Goal: Task Accomplishment & Management: Manage account settings

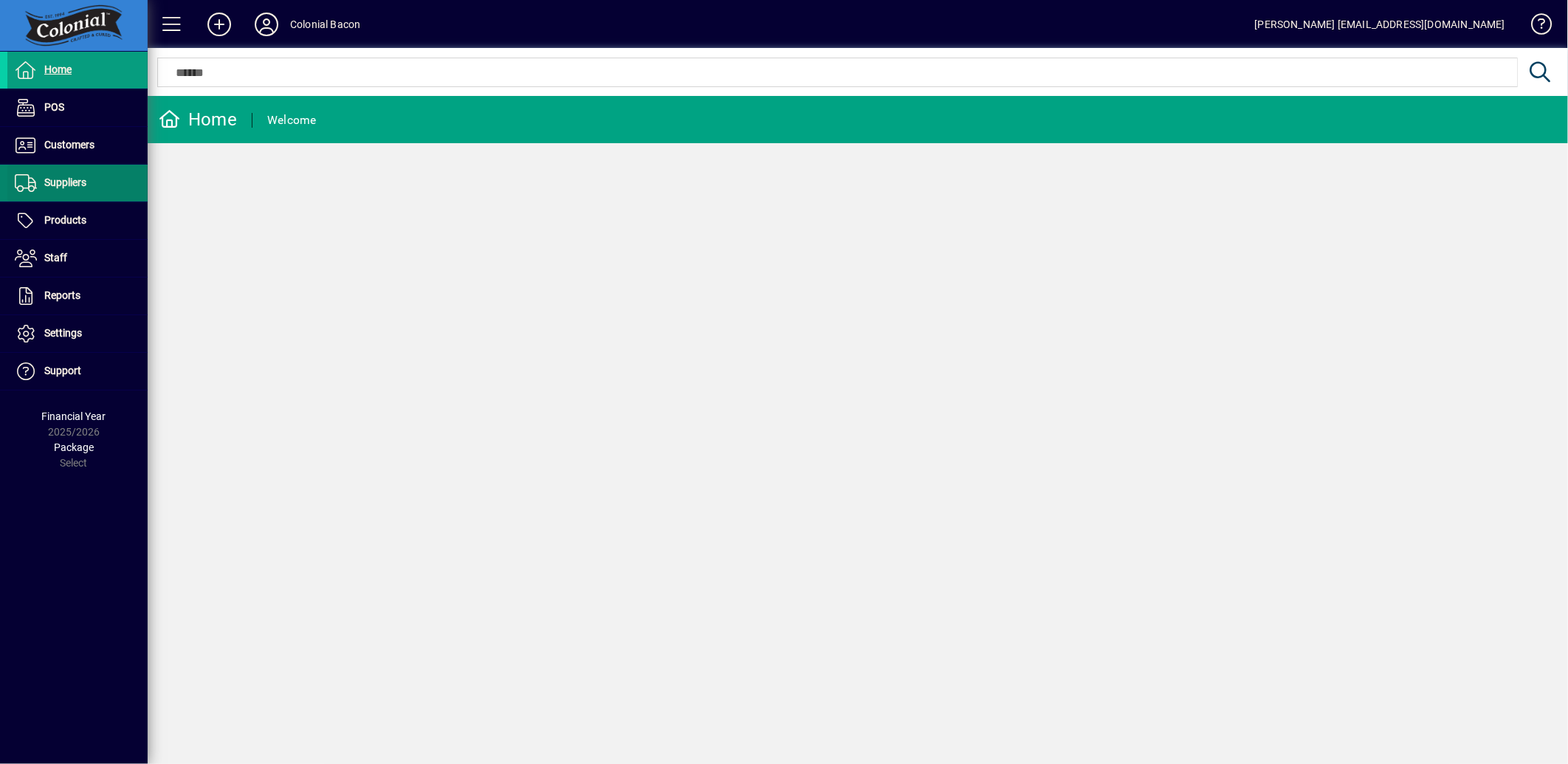
click at [48, 185] on span "Suppliers" at bounding box center [65, 183] width 42 height 12
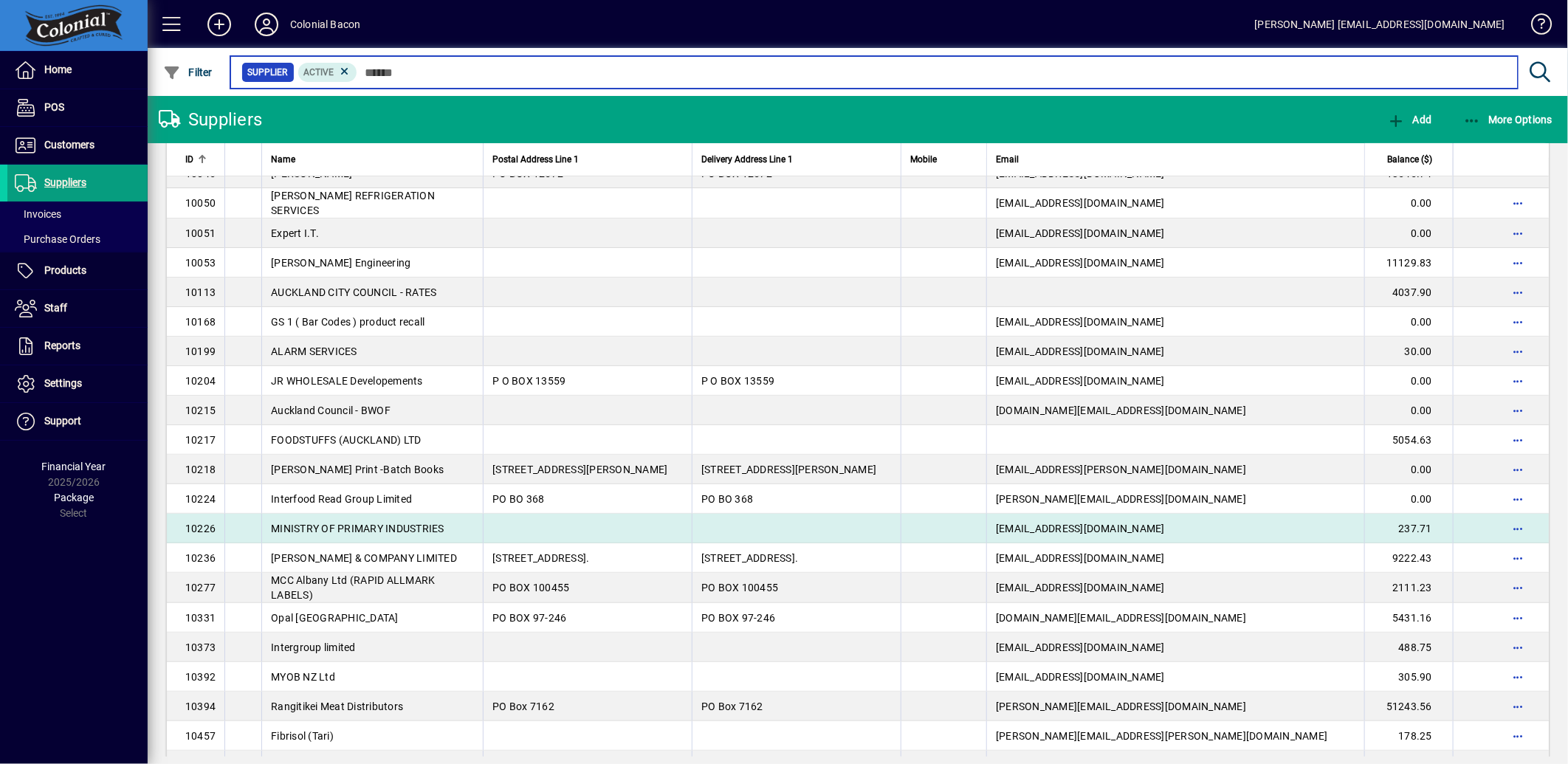
scroll to position [328, 0]
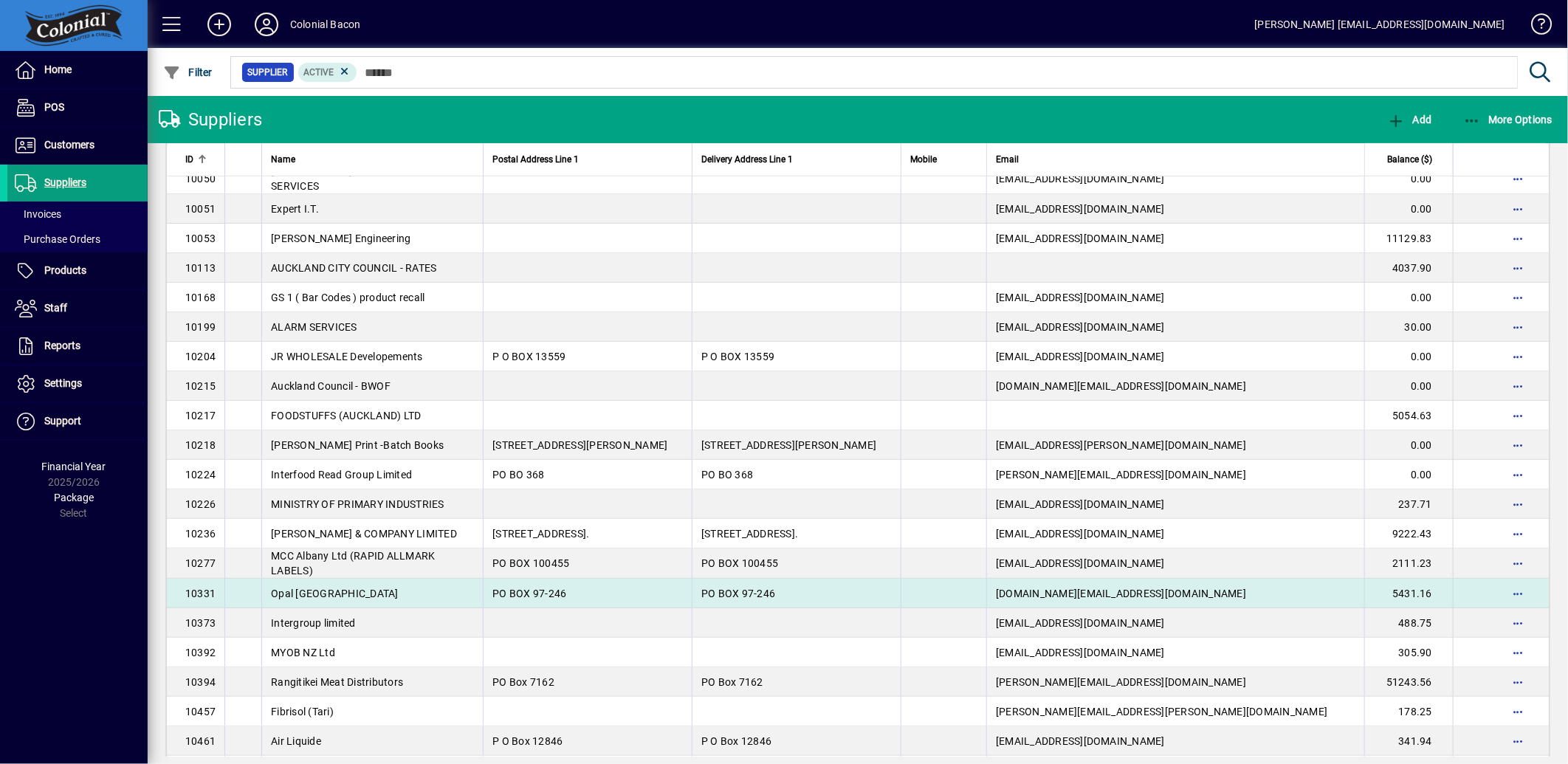
click at [370, 589] on td "Opal [GEOGRAPHIC_DATA]" at bounding box center [372, 593] width 222 height 29
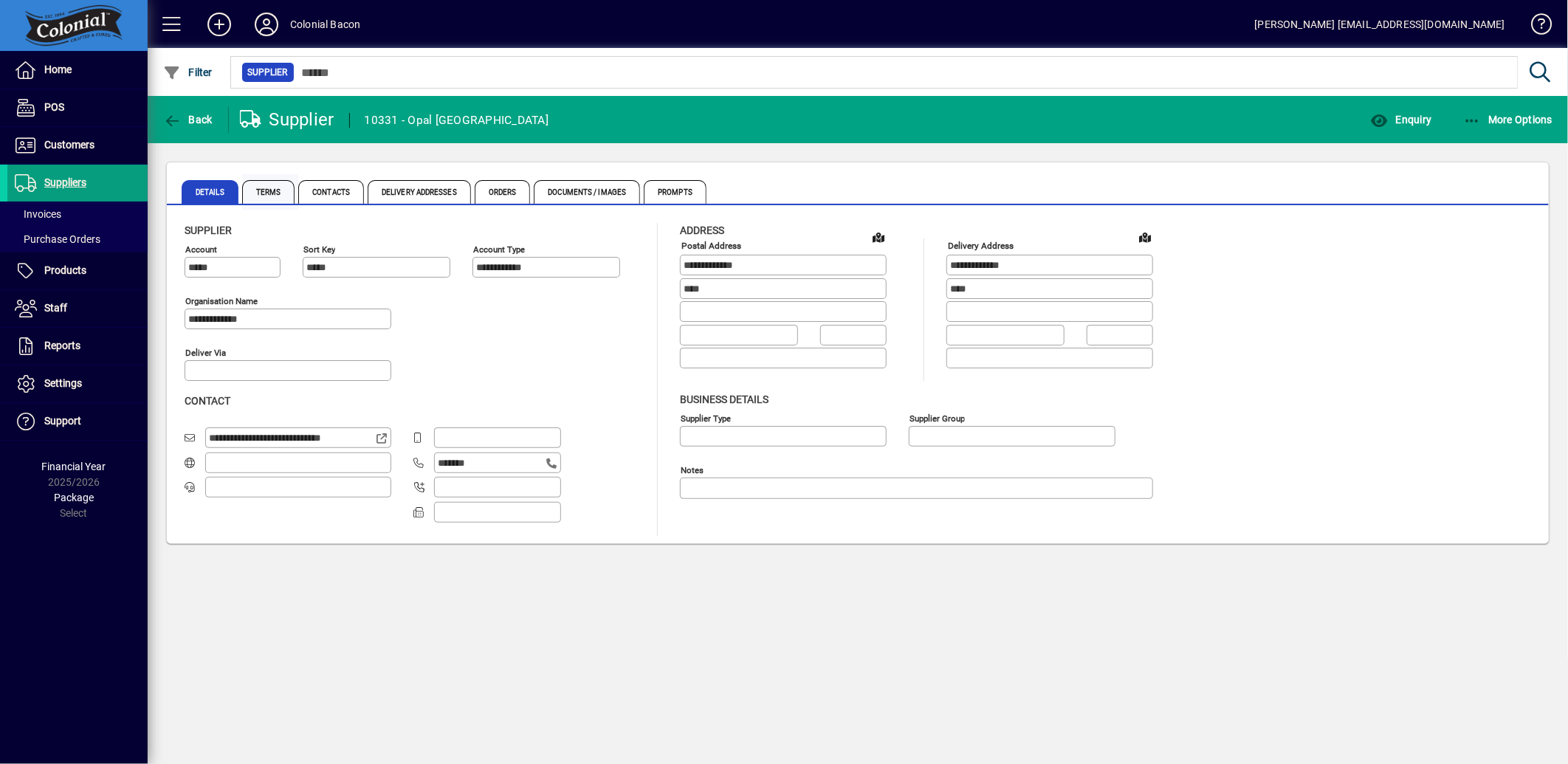
click at [268, 189] on span "Terms" at bounding box center [268, 192] width 53 height 23
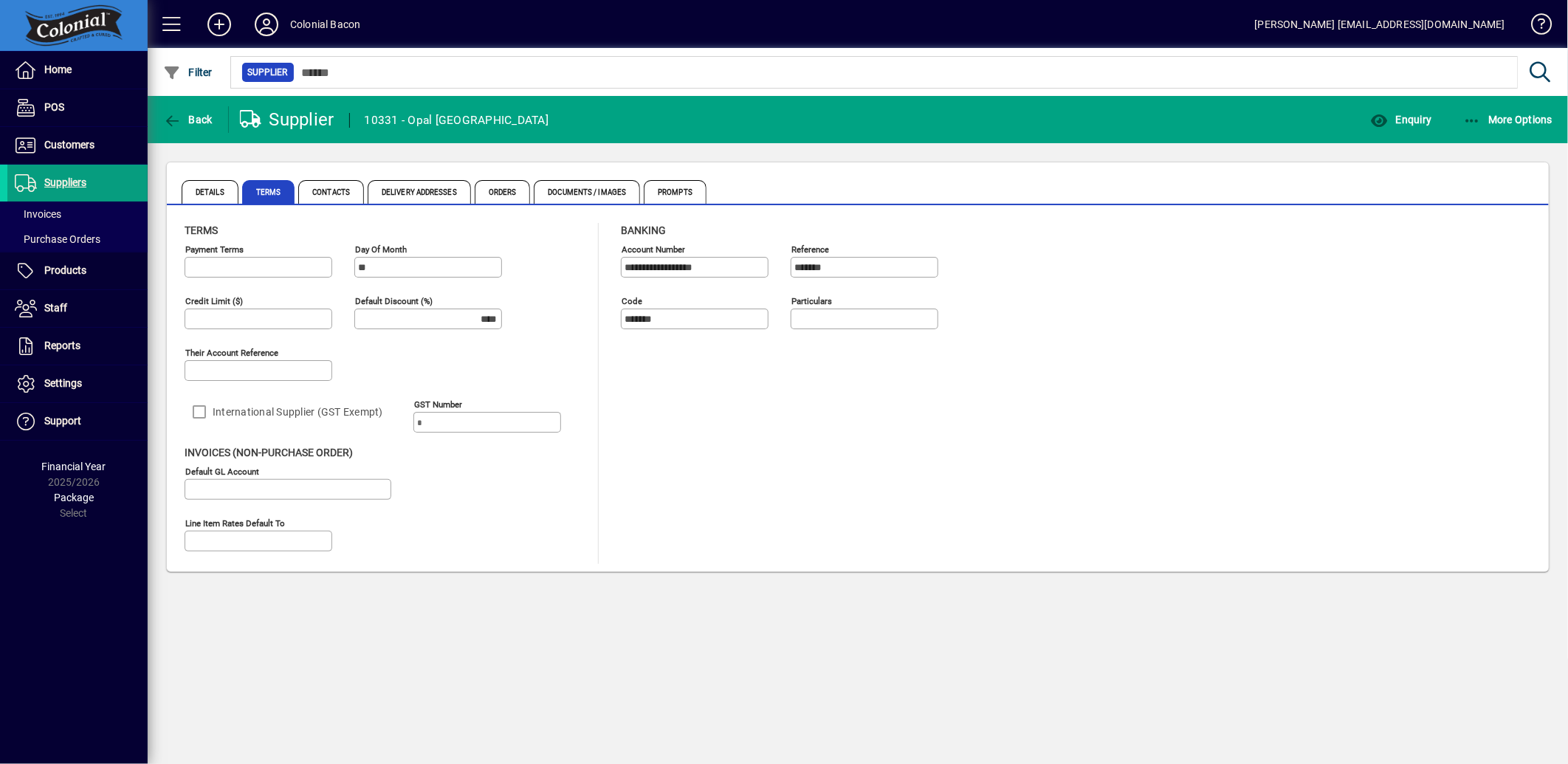
type input "**********"
click at [336, 183] on span "Contacts" at bounding box center [330, 192] width 65 height 23
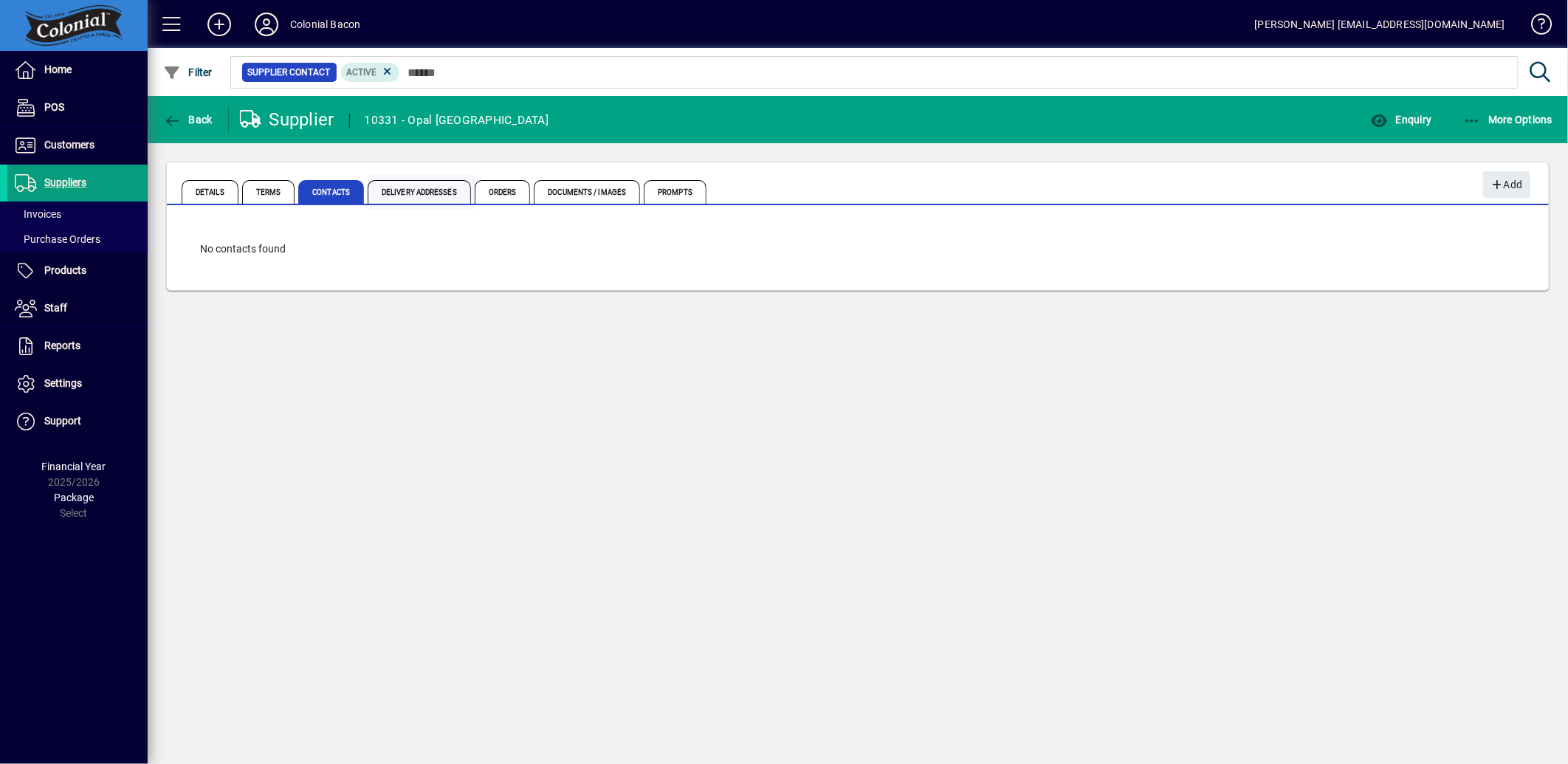
click at [445, 183] on span "Delivery Addresses" at bounding box center [420, 192] width 104 height 23
click at [507, 186] on span "Orders" at bounding box center [502, 192] width 56 height 23
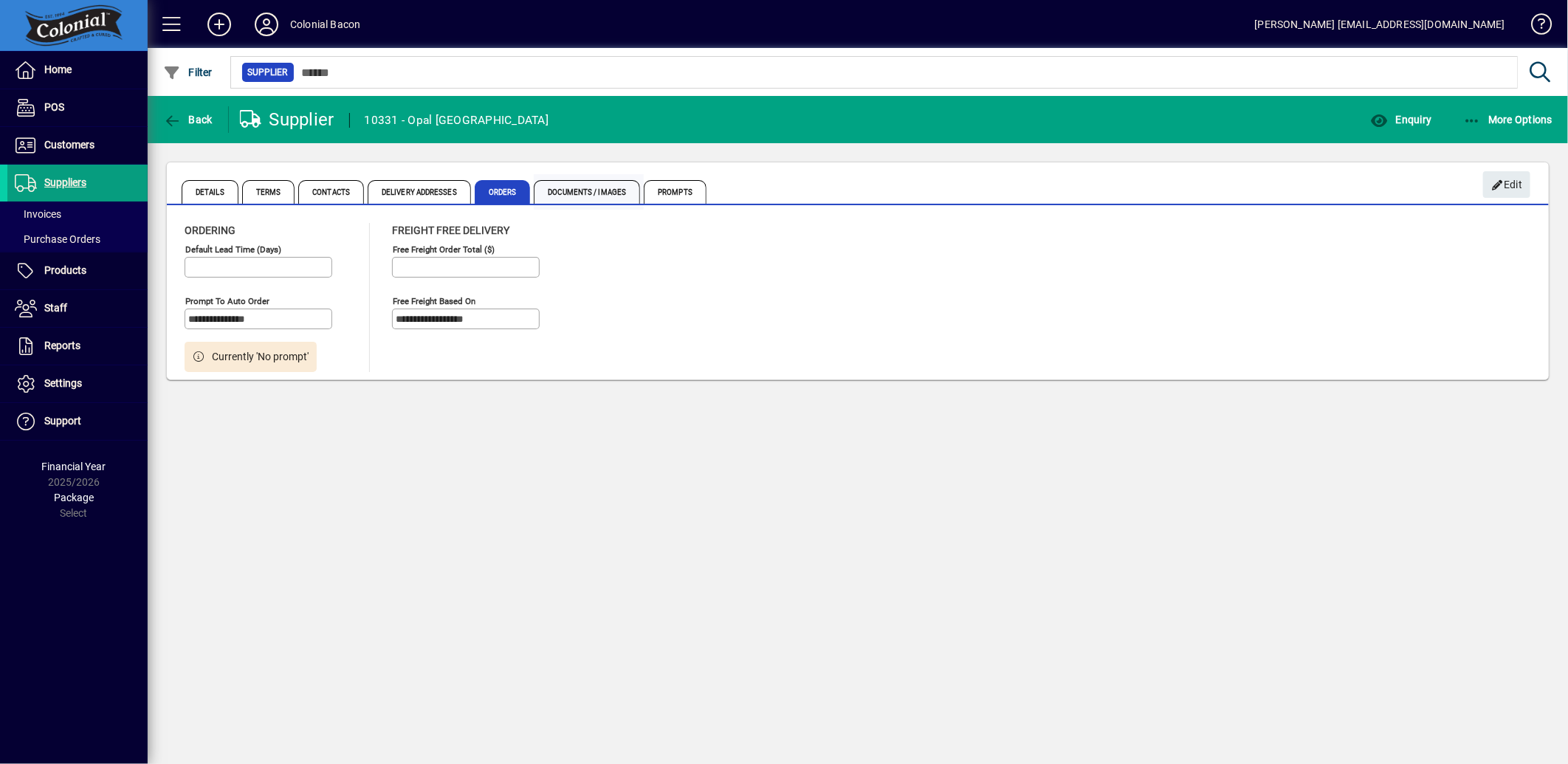
click at [573, 183] on span "Documents / Images" at bounding box center [587, 192] width 107 height 23
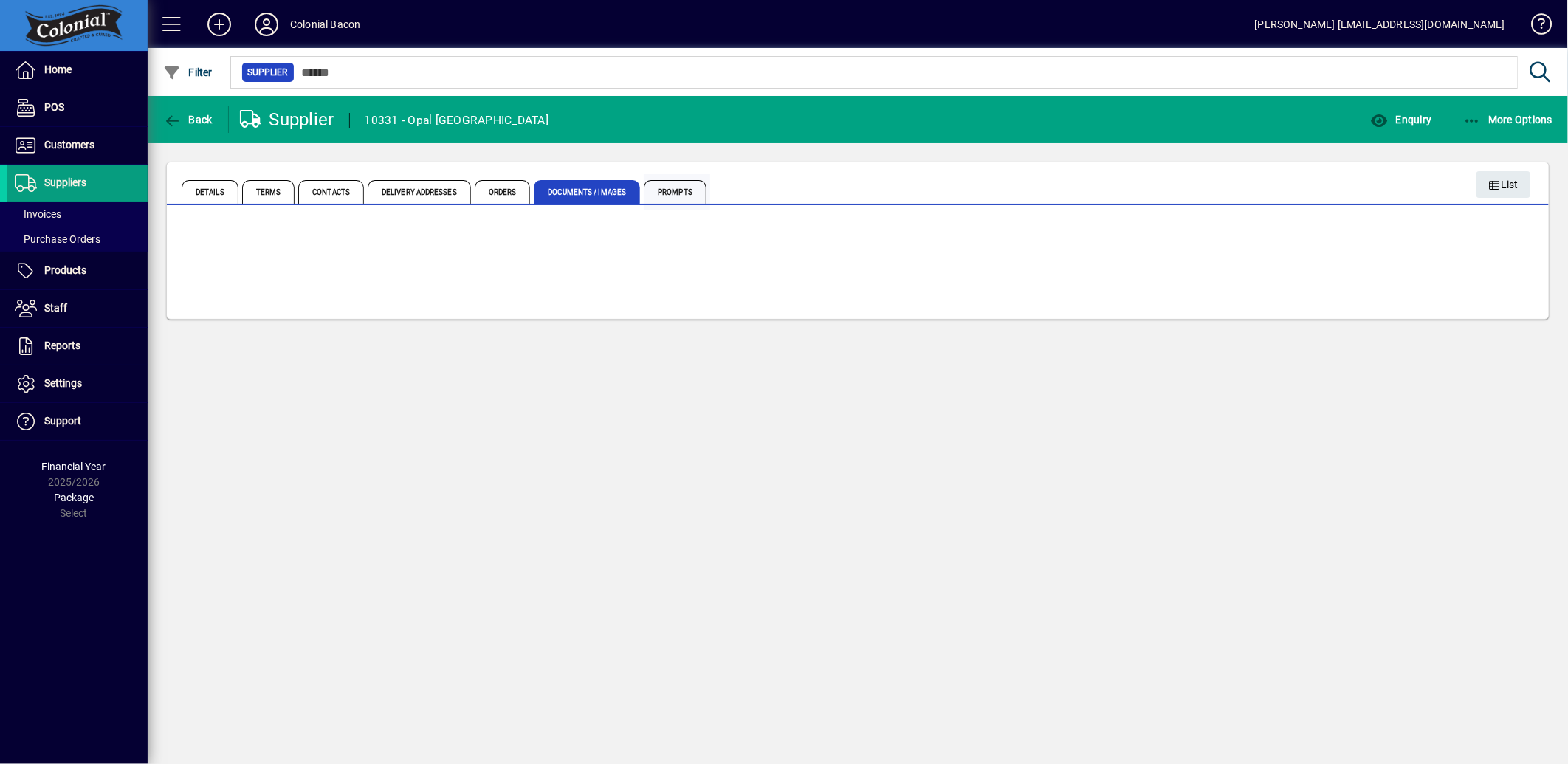
click at [677, 187] on span "Prompts" at bounding box center [675, 192] width 63 height 23
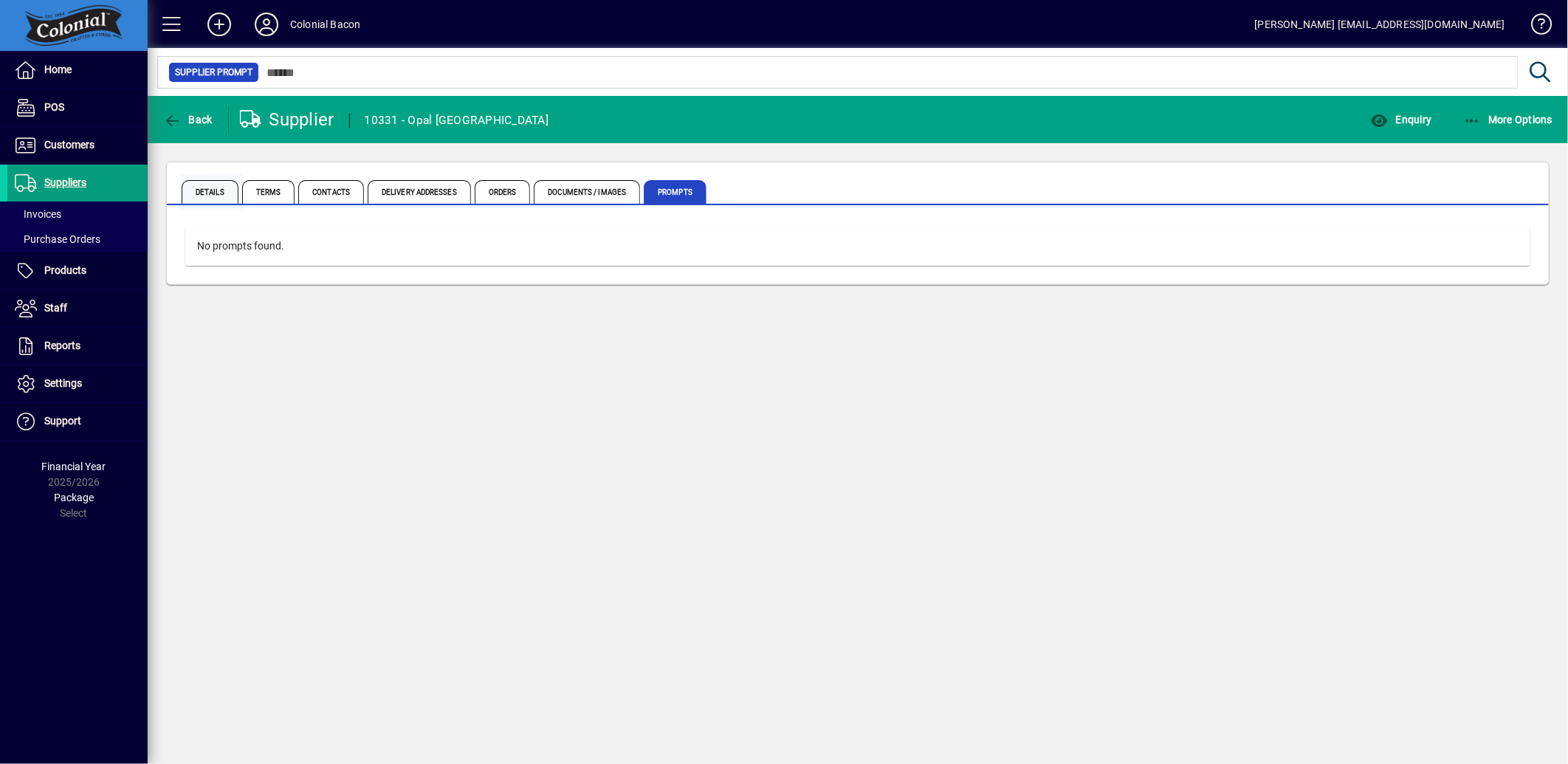
click at [215, 185] on span "Details" at bounding box center [210, 192] width 57 height 23
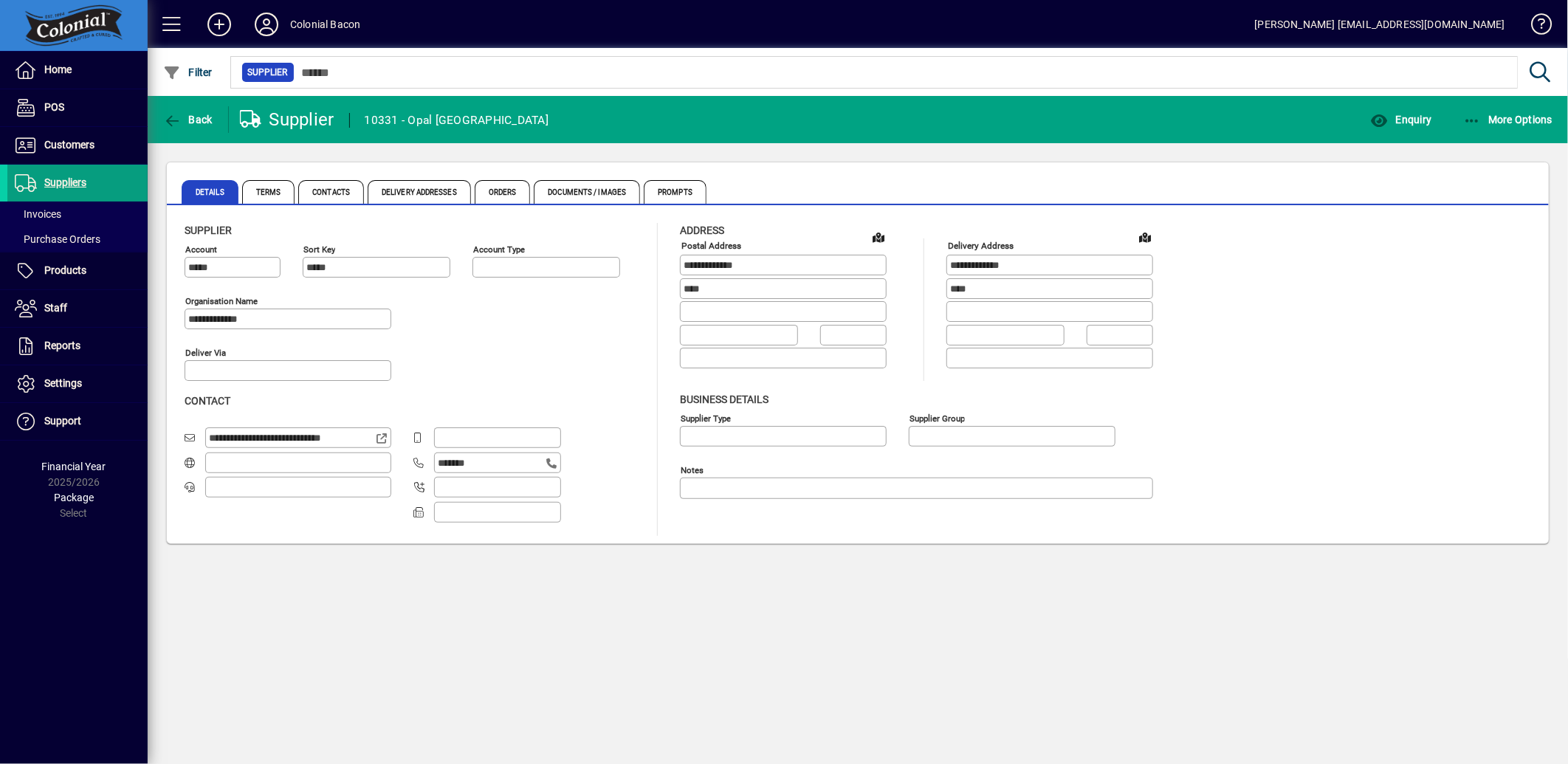
type input "**********"
click at [270, 187] on span "Terms" at bounding box center [268, 192] width 53 height 23
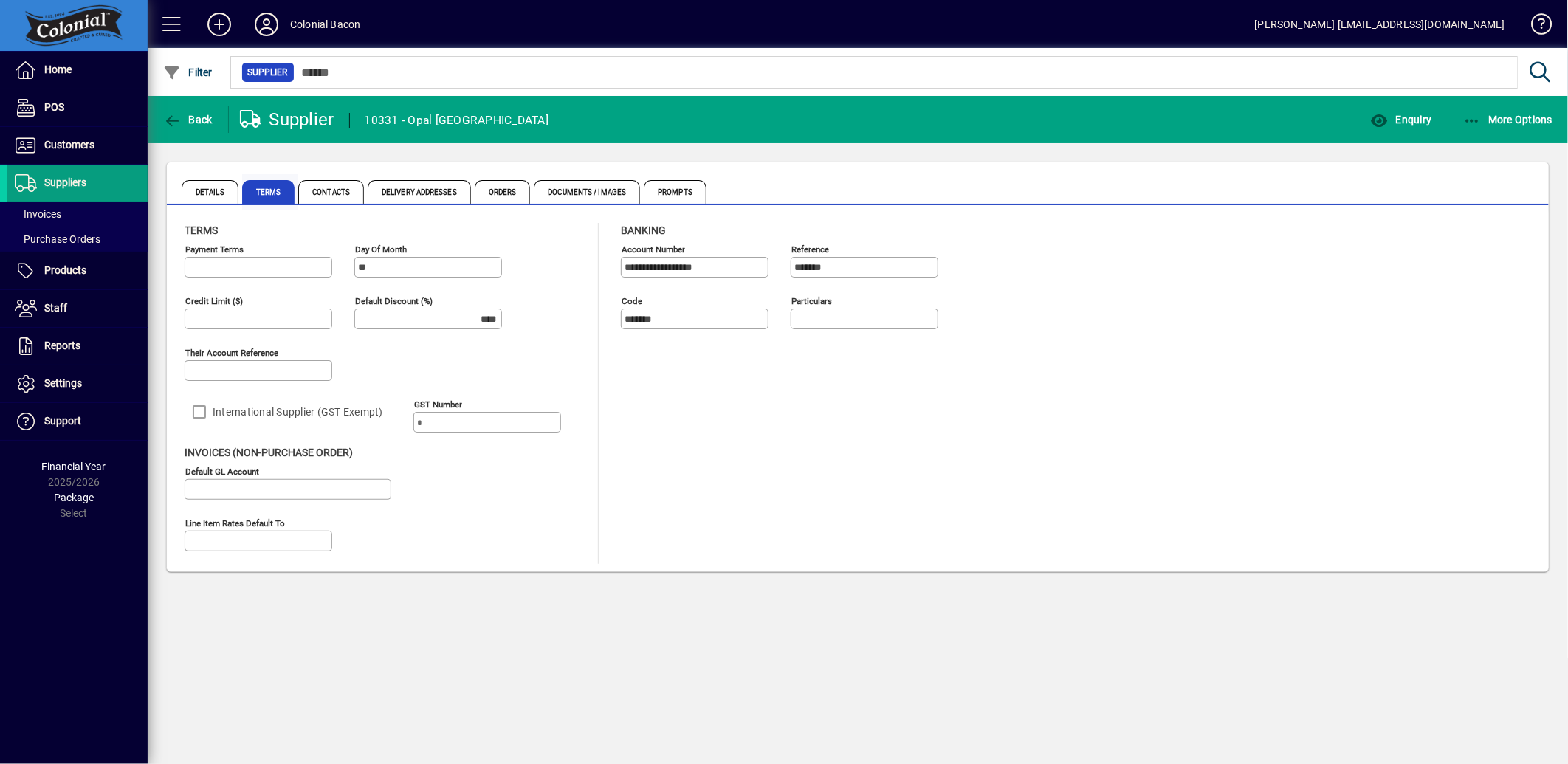
type input "**********"
click at [220, 195] on span "Details" at bounding box center [210, 192] width 57 height 23
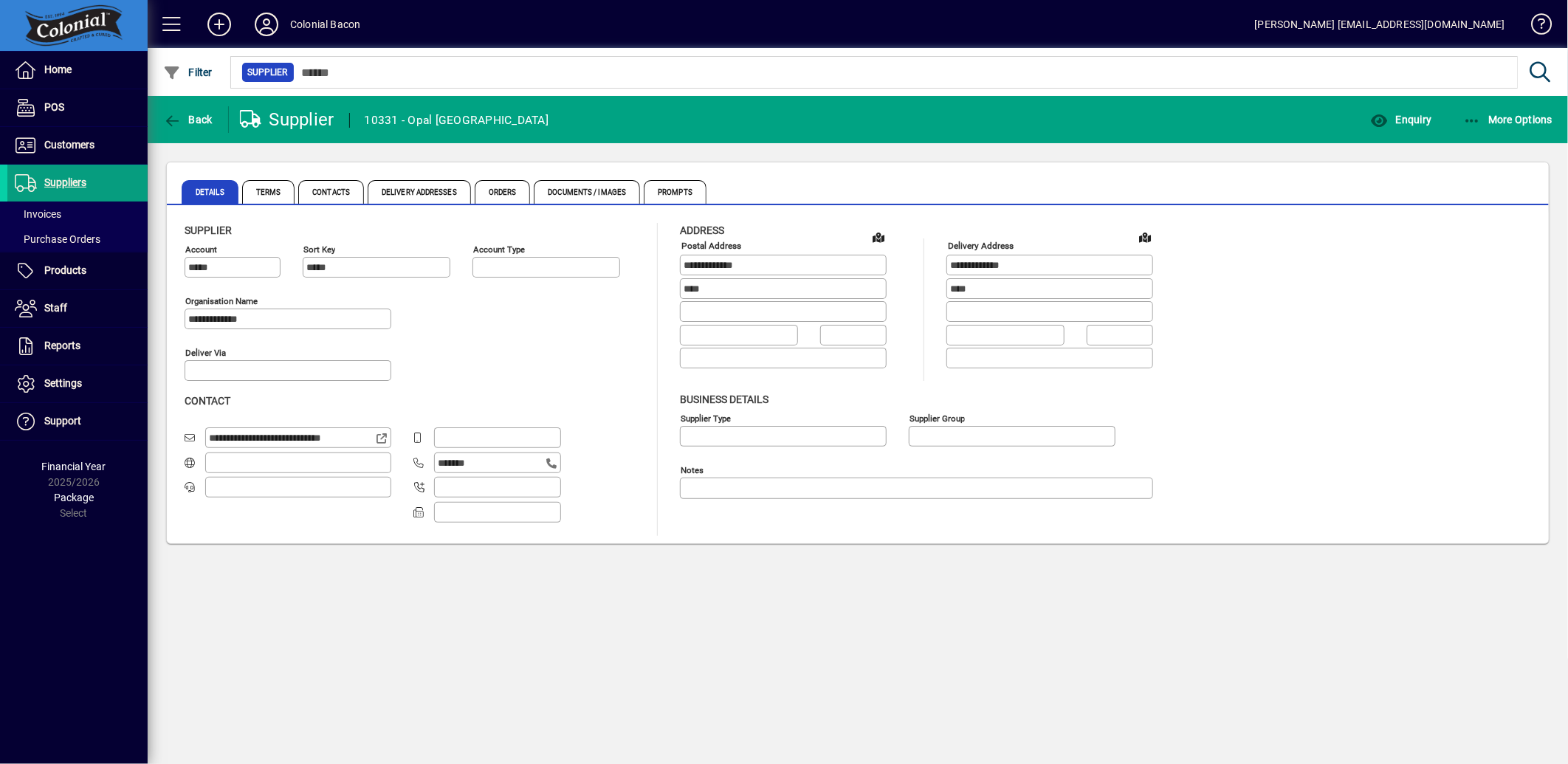
type input "**********"
click at [176, 121] on icon "button" at bounding box center [172, 121] width 19 height 15
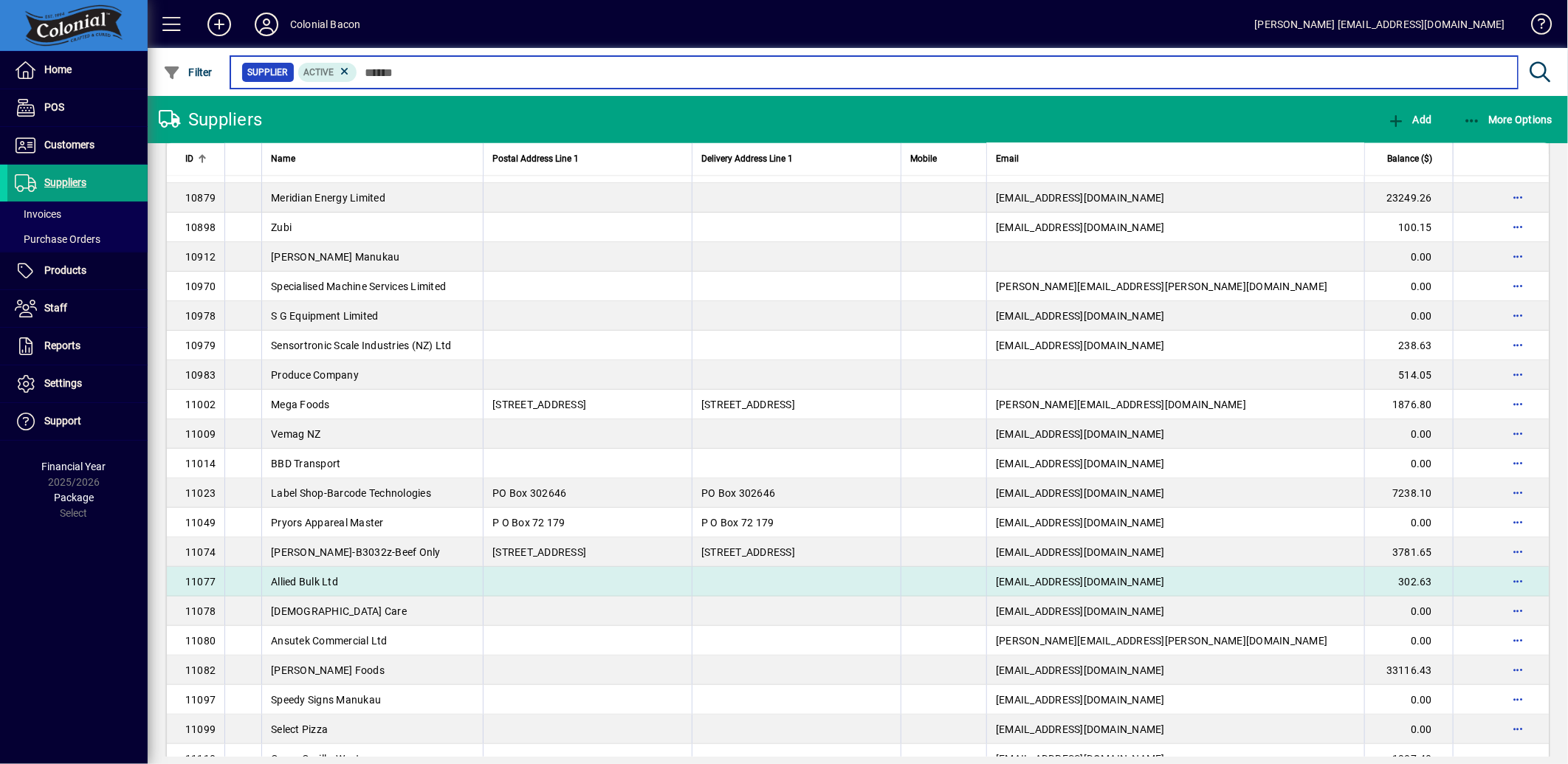
scroll to position [1887, 0]
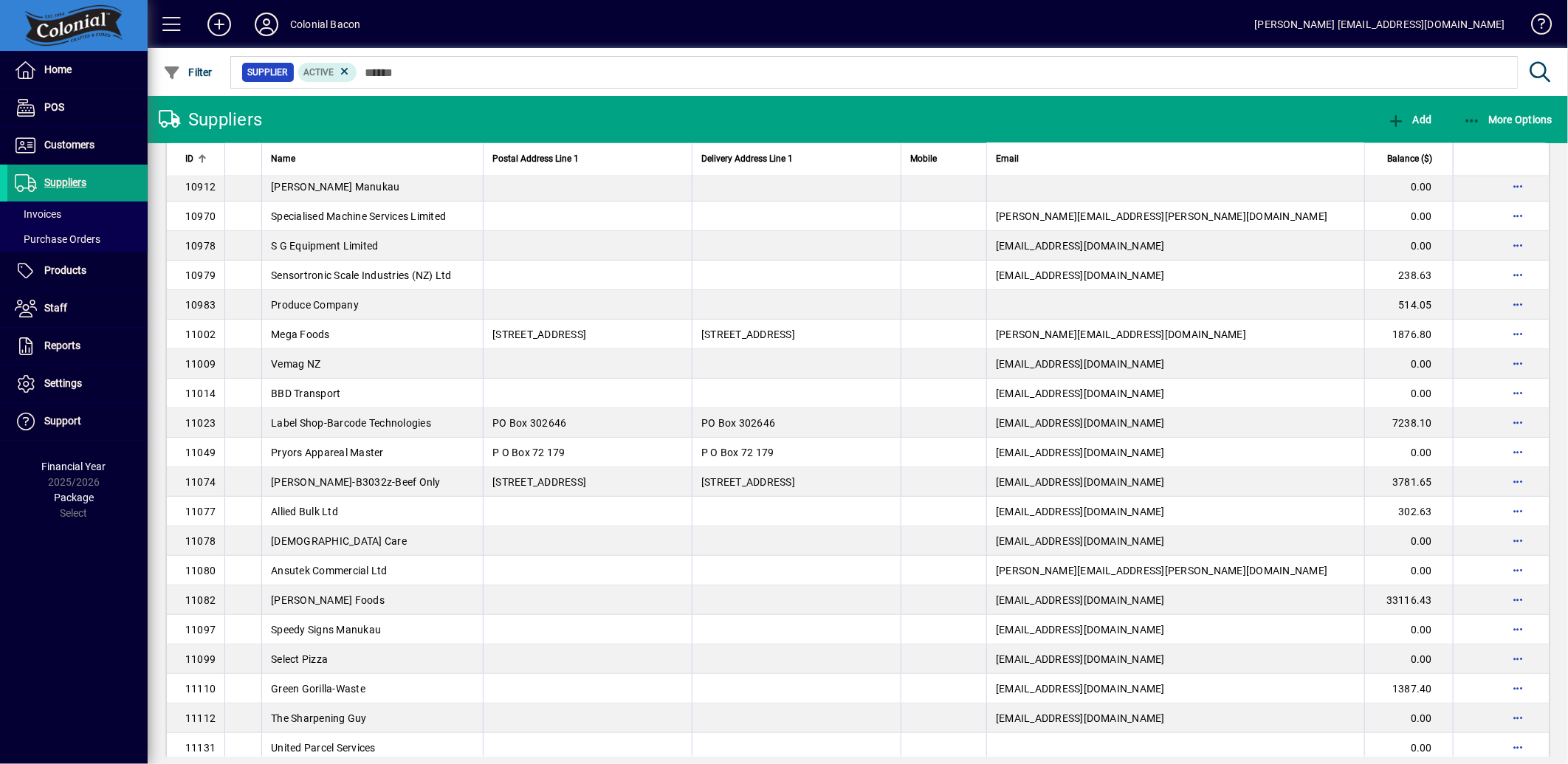
click at [443, 157] on div "Name" at bounding box center [372, 160] width 203 height 17
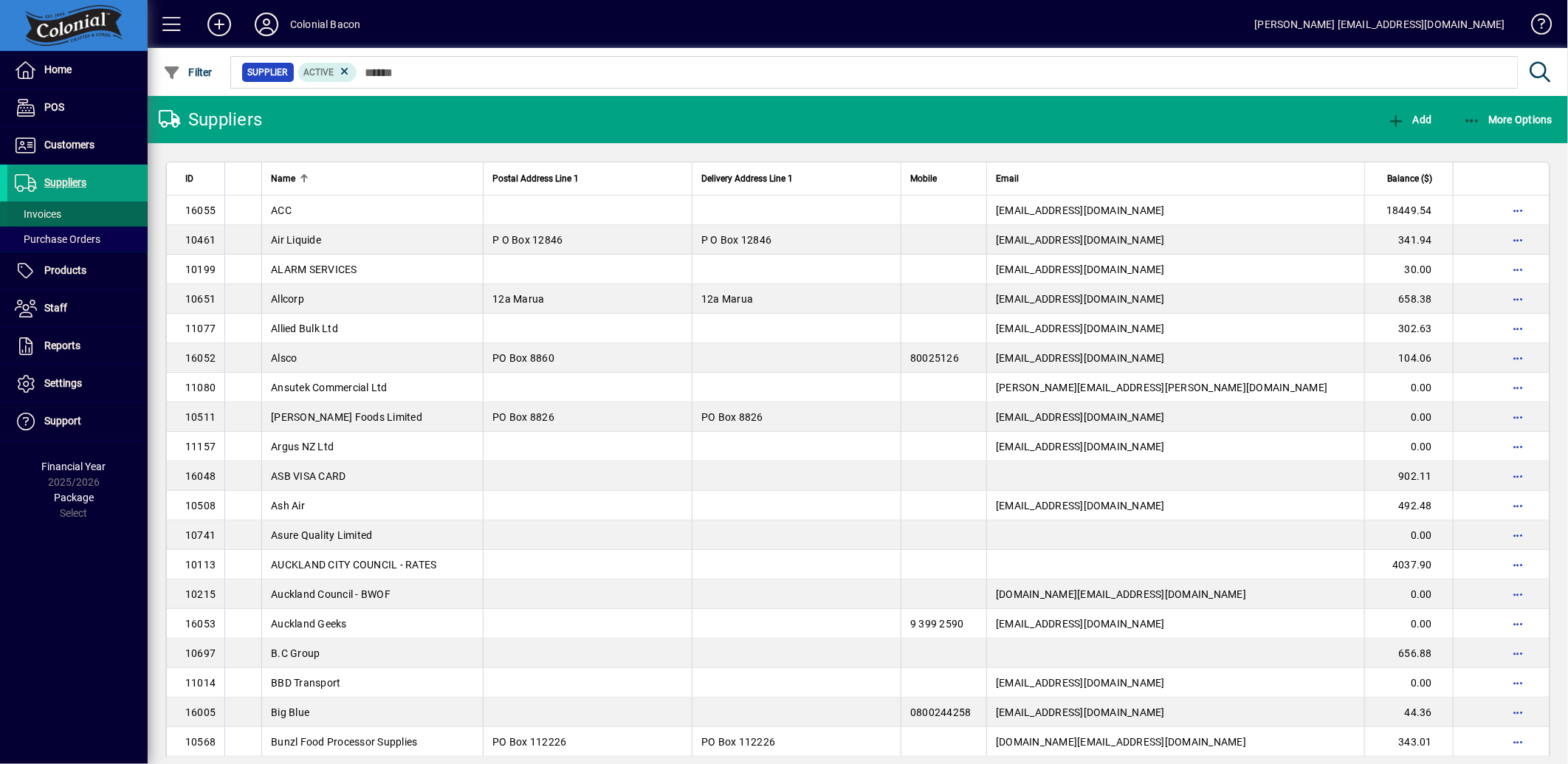
click at [47, 210] on span "Invoices" at bounding box center [38, 214] width 47 height 12
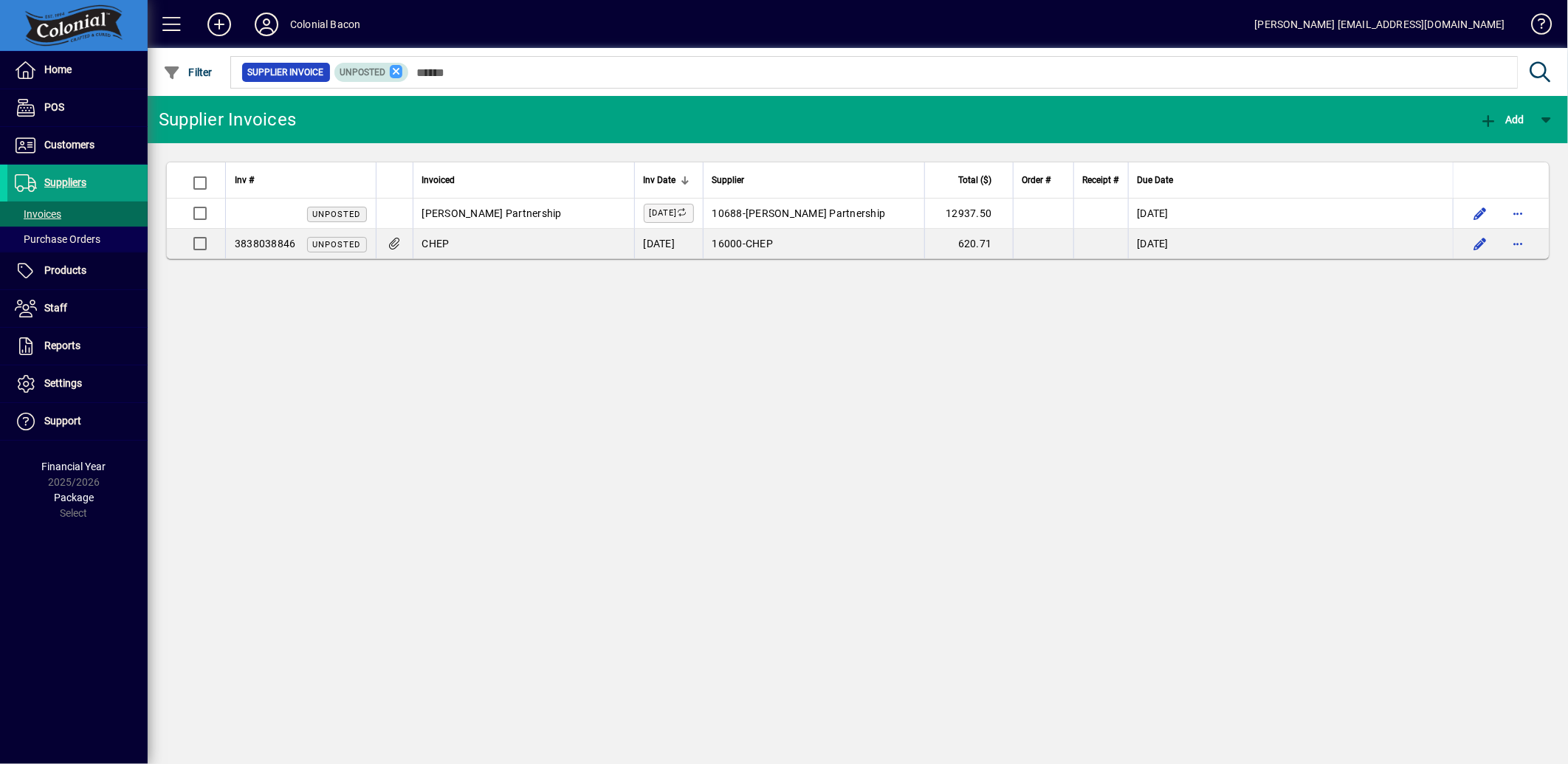
click at [396, 68] on icon at bounding box center [397, 72] width 14 height 14
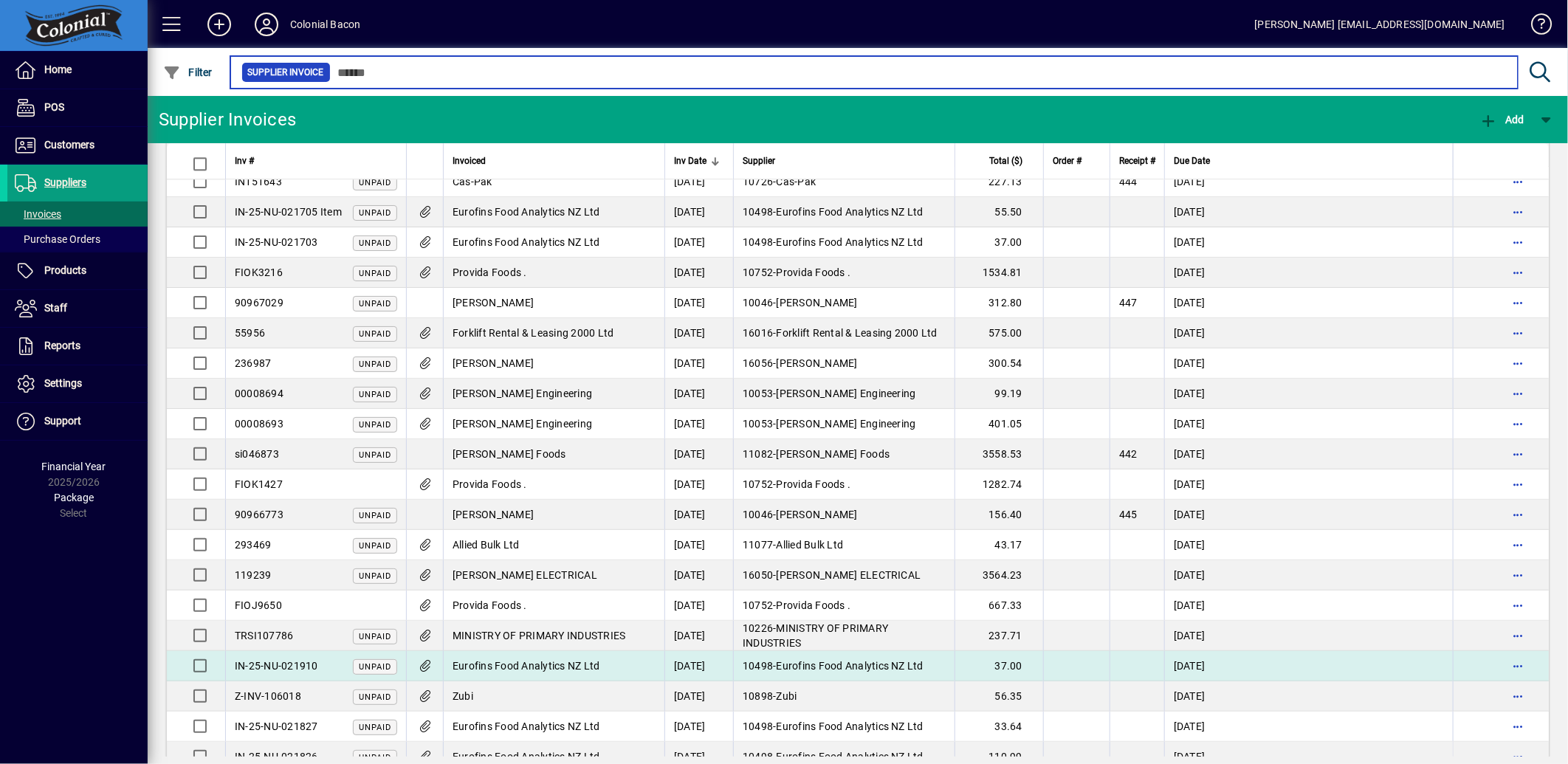
scroll to position [2535, 0]
